Goal: Ask a question

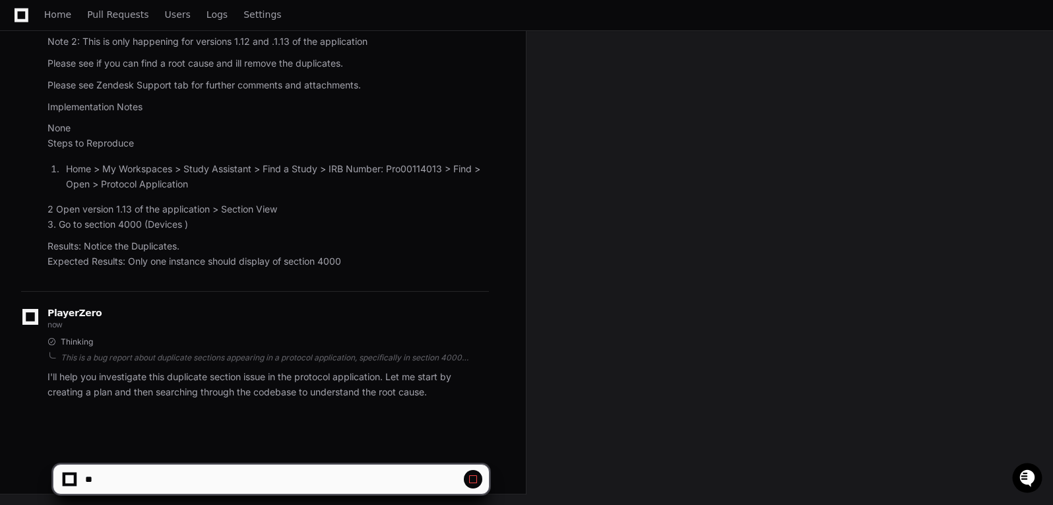
click at [77, 479] on div at bounding box center [69, 478] width 13 height 13
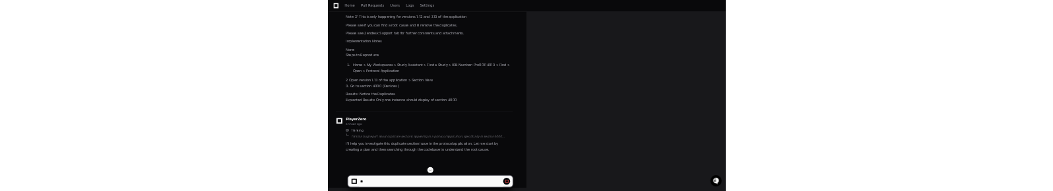
scroll to position [357, 0]
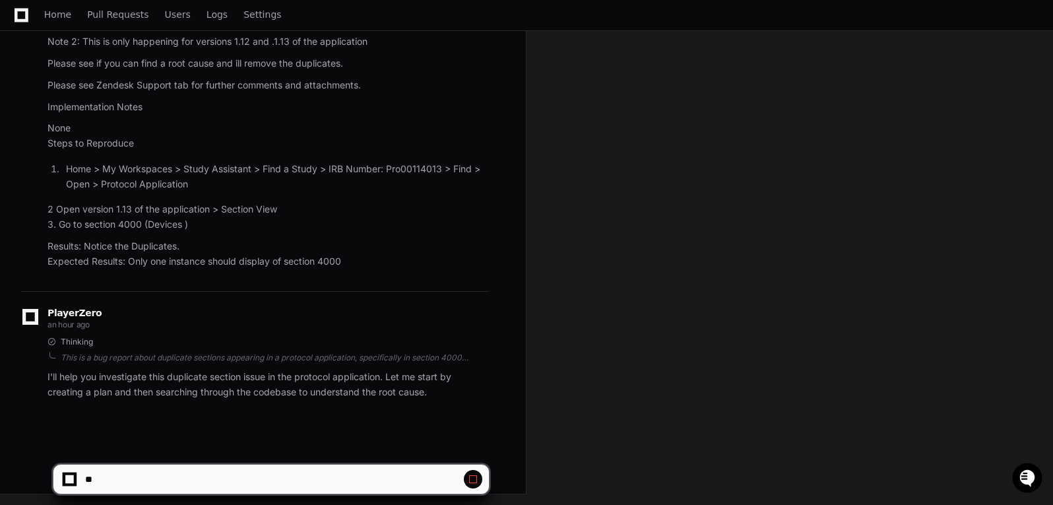
click at [473, 487] on button at bounding box center [473, 479] width 18 height 18
click at [470, 477] on span at bounding box center [473, 479] width 11 height 11
click at [71, 479] on div at bounding box center [69, 479] width 9 height 9
click at [474, 471] on button at bounding box center [473, 479] width 18 height 18
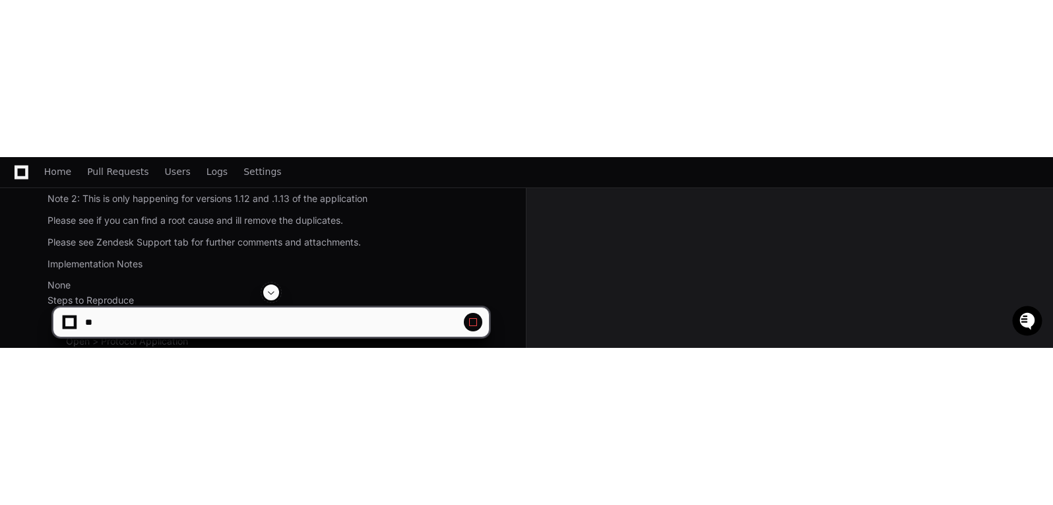
scroll to position [0, 0]
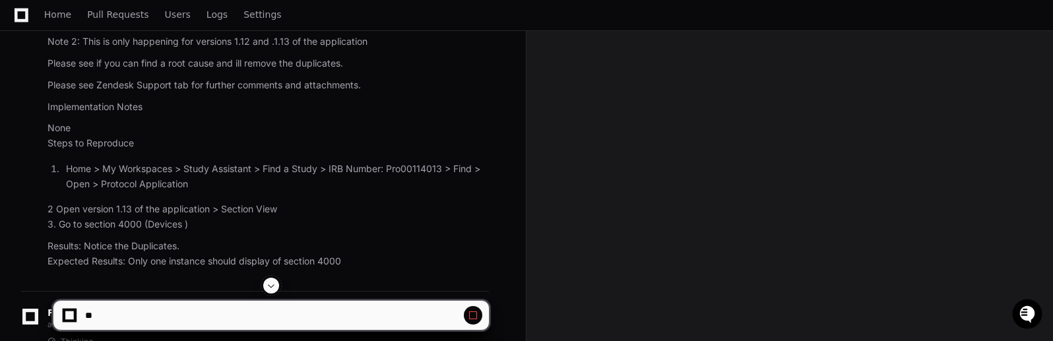
click at [474, 312] on span at bounding box center [473, 315] width 11 height 11
click at [476, 313] on span at bounding box center [473, 315] width 11 height 11
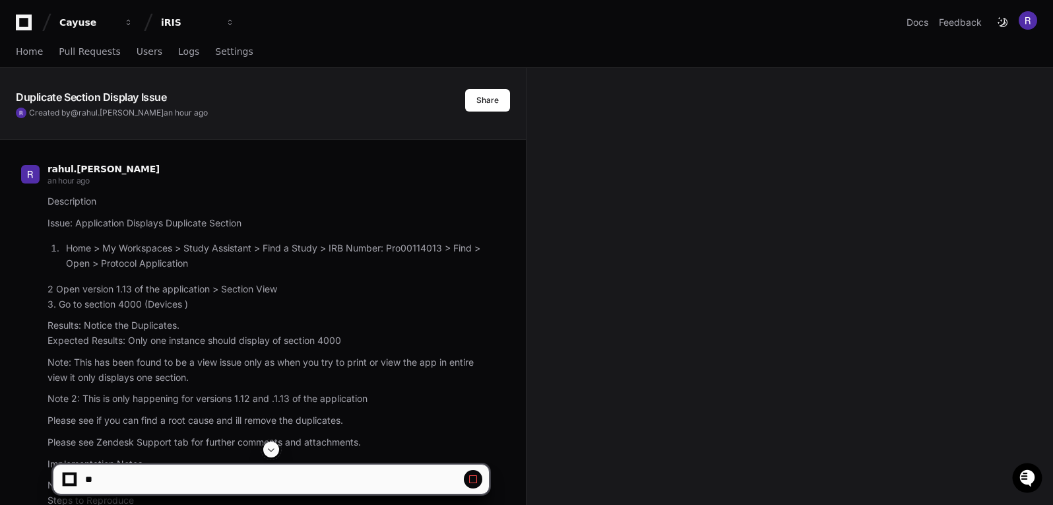
click at [427, 272] on article "Description Issue: Application Displays Duplicate Section Home > My Workspaces …" at bounding box center [267, 409] width 441 height 431
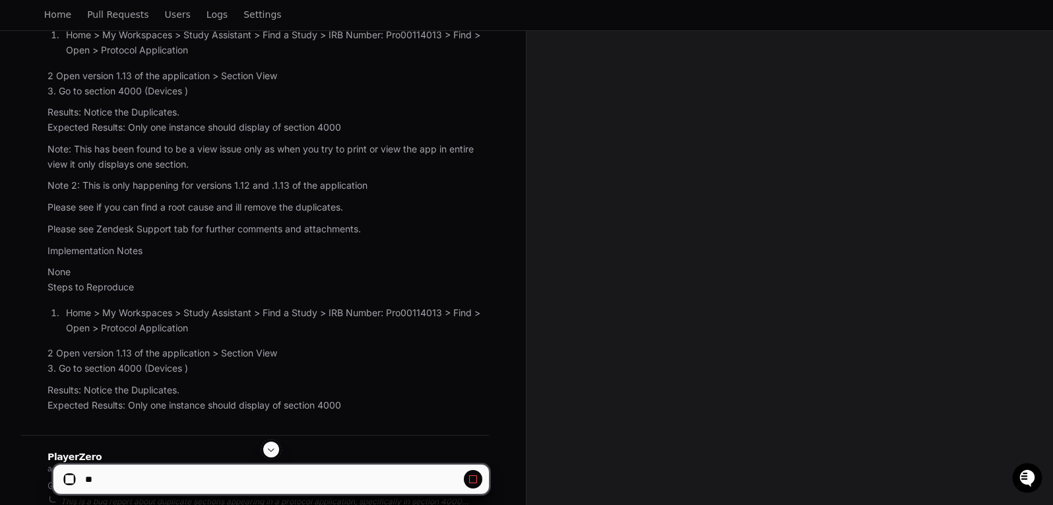
scroll to position [93, 0]
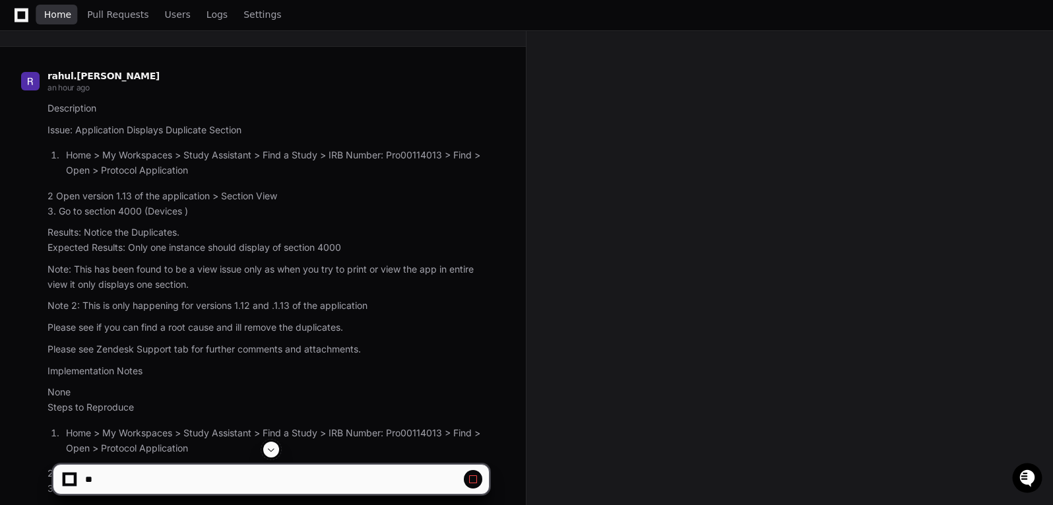
click at [55, 18] on span "Home" at bounding box center [57, 15] width 27 height 8
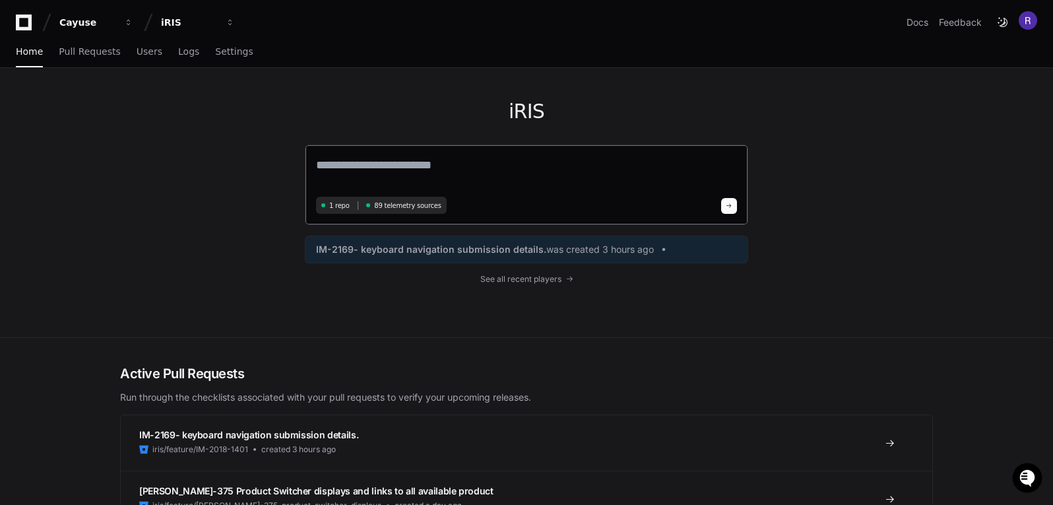
click at [348, 169] on textarea at bounding box center [526, 174] width 421 height 37
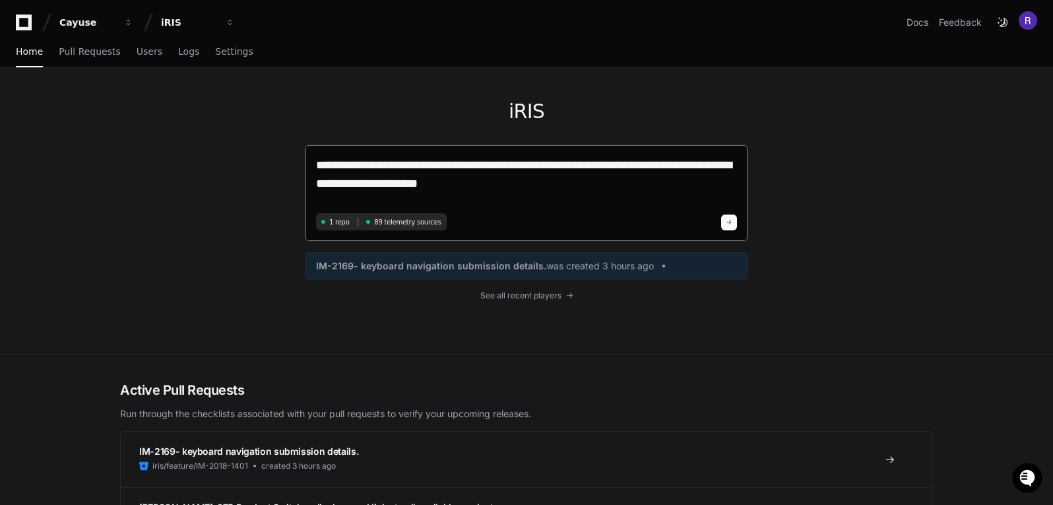
type textarea "**********"
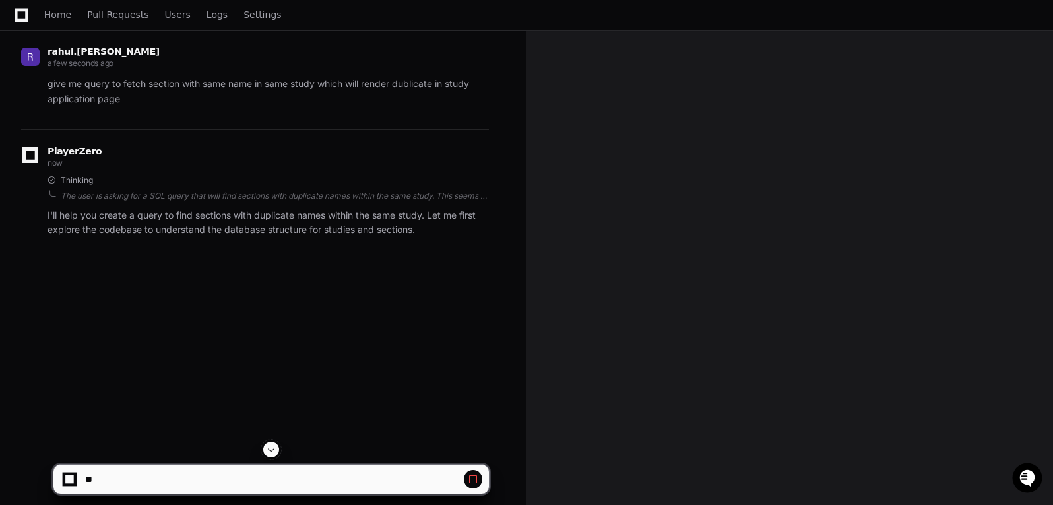
scroll to position [214, 0]
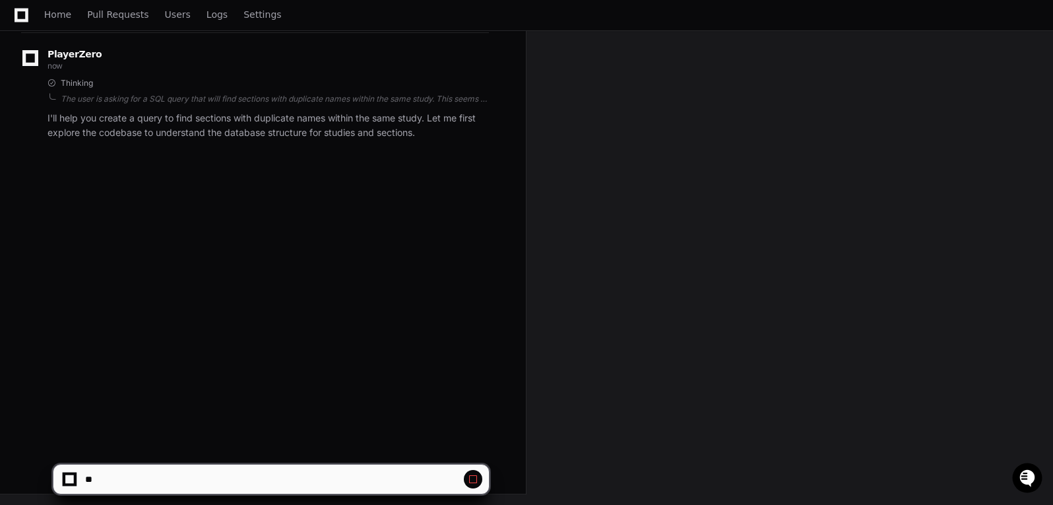
click at [251, 322] on div "rahul.[PERSON_NAME] a few seconds ago give me query to fetch section with same …" at bounding box center [263, 177] width 494 height 505
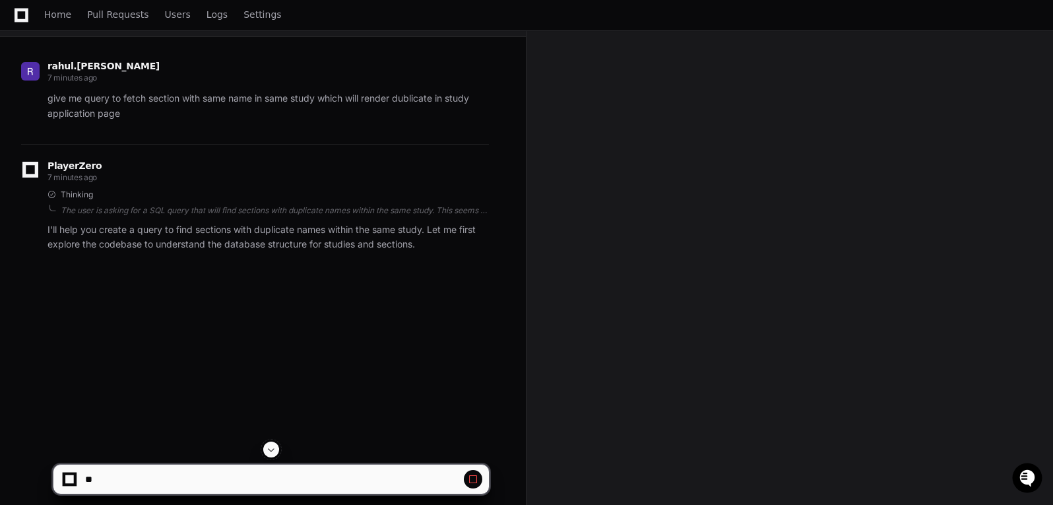
scroll to position [214, 0]
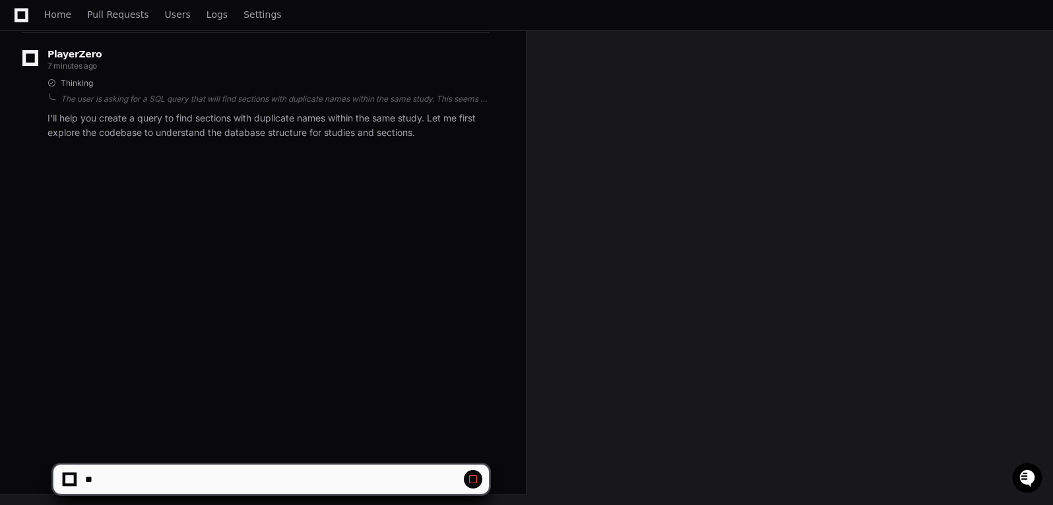
click at [472, 480] on span at bounding box center [473, 479] width 11 height 11
